Goal: Transaction & Acquisition: Subscribe to service/newsletter

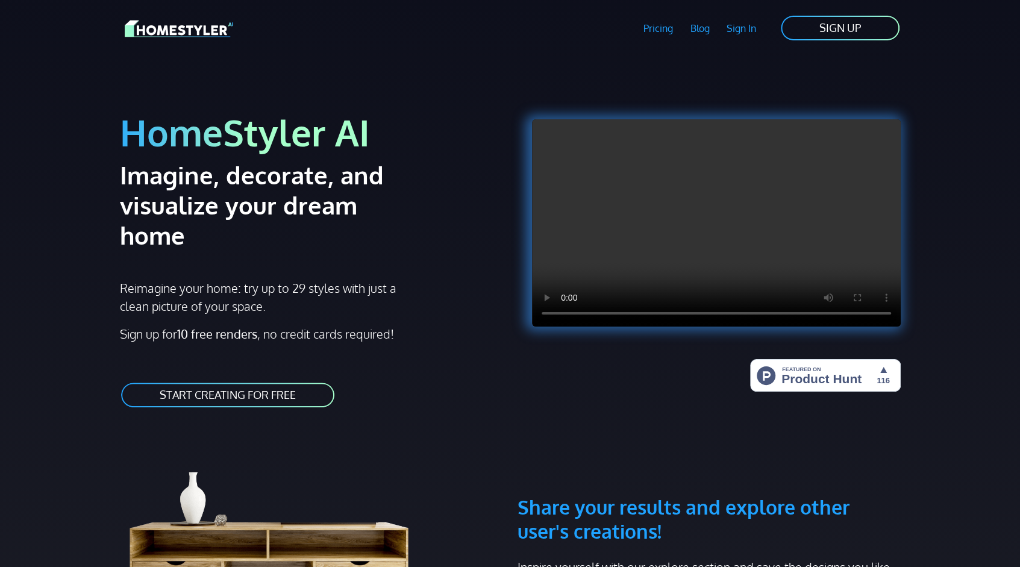
click at [216, 381] on link "START CREATING FOR FREE" at bounding box center [228, 394] width 216 height 27
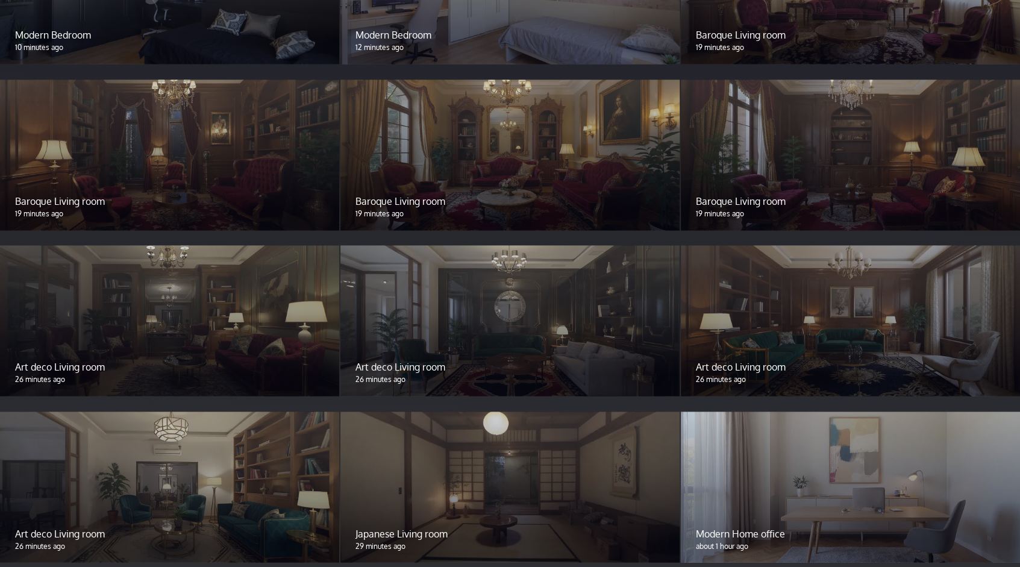
scroll to position [1145, 0]
